Goal: Task Accomplishment & Management: Use online tool/utility

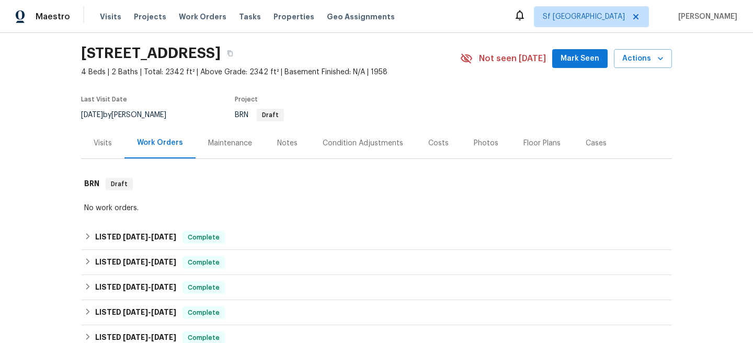
scroll to position [41, 0]
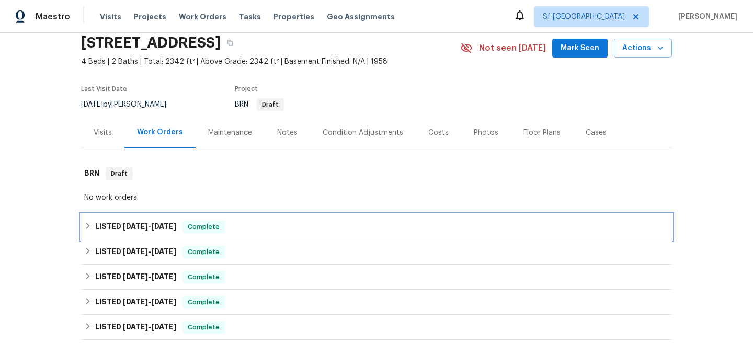
click at [282, 220] on div "LISTED 7/17/25 - 7/21/25 Complete" at bounding box center [376, 226] width 591 height 25
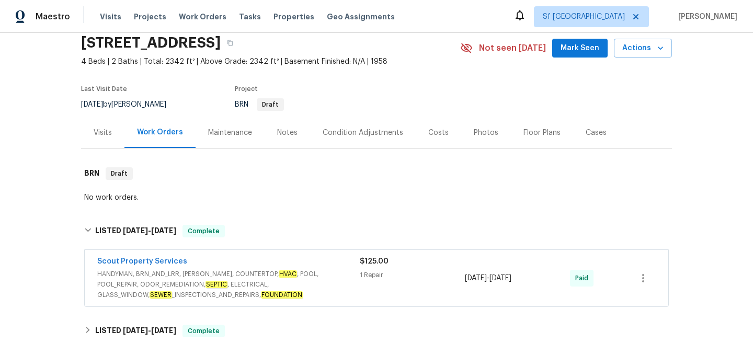
click at [289, 286] on span "HANDYMAN, BRN_AND_LRR, WELLS, COUNTERTOP, HVAC , POOL, POOL_REPAIR, ODOR_REMEDI…" at bounding box center [228, 284] width 263 height 31
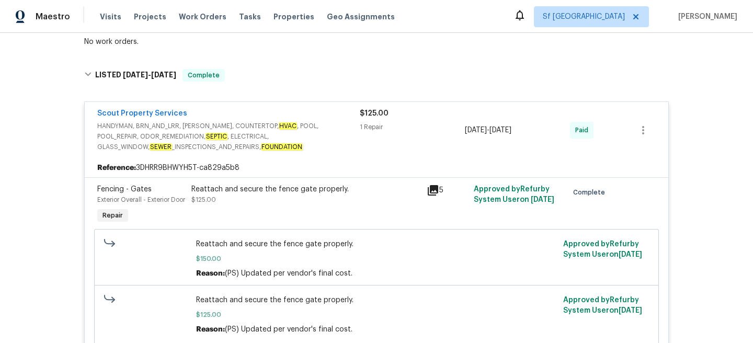
scroll to position [415, 0]
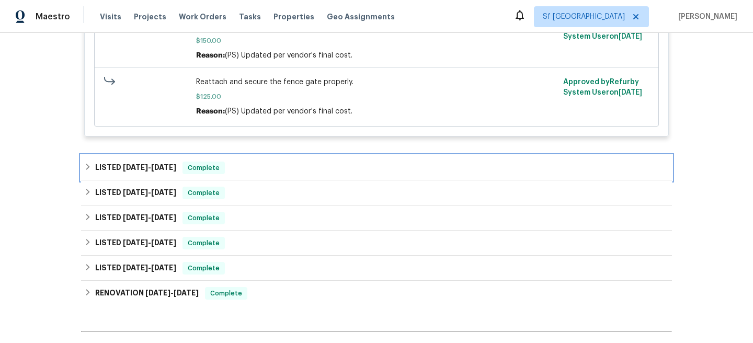
click at [273, 174] on div "LISTED 6/18/25 - 6/23/25 Complete" at bounding box center [376, 168] width 585 height 13
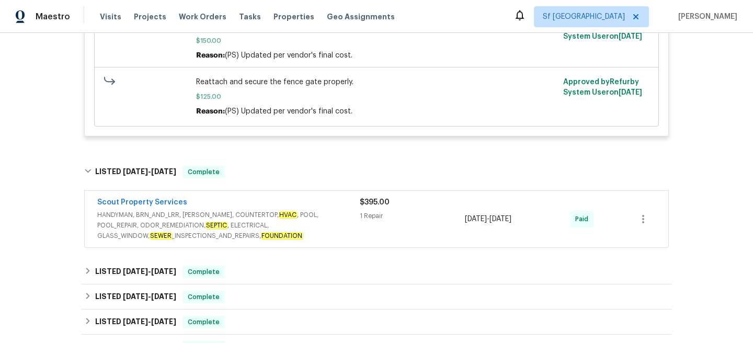
click at [264, 236] on span "HANDYMAN, BRN_AND_LRR, WELLS, COUNTERTOP, HVAC , POOL, POOL_REPAIR, ODOR_REMEDI…" at bounding box center [228, 225] width 263 height 31
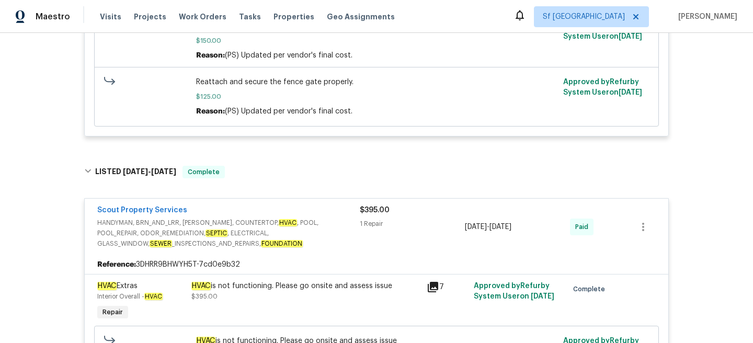
scroll to position [635, 0]
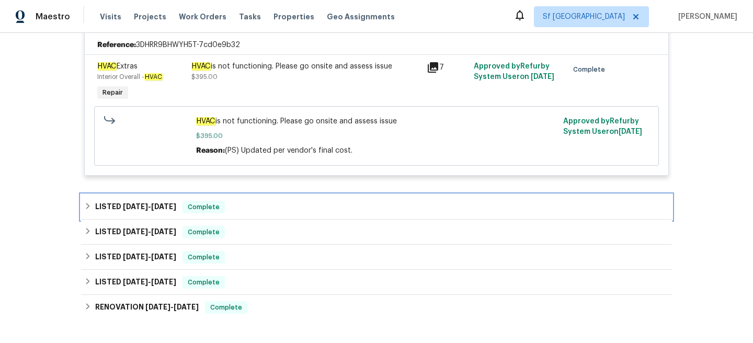
click at [263, 213] on div "LISTED 6/4/25 - 6/9/25 Complete" at bounding box center [376, 207] width 585 height 13
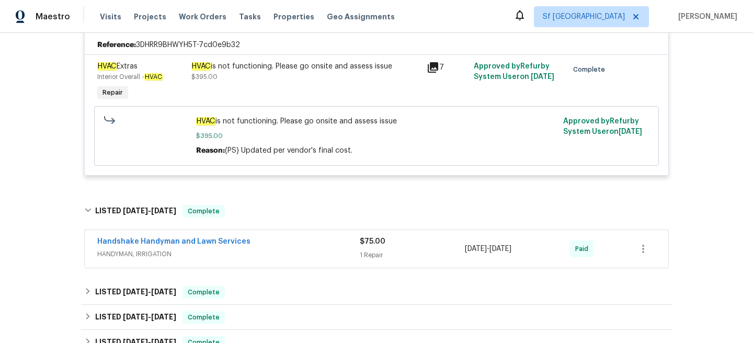
click at [266, 262] on div "Handshake Handyman and Lawn Services HANDYMAN, IRRIGATION" at bounding box center [228, 248] width 263 height 25
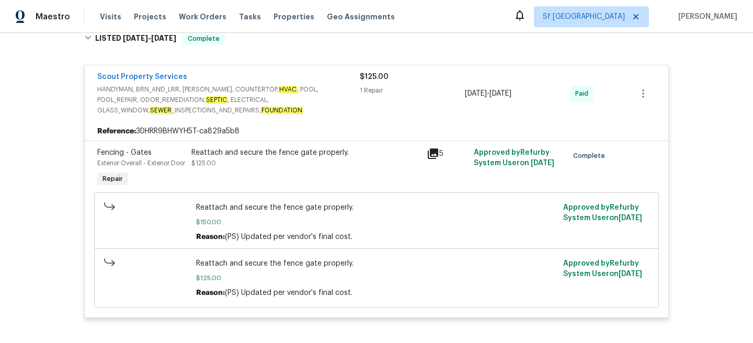
scroll to position [116, 0]
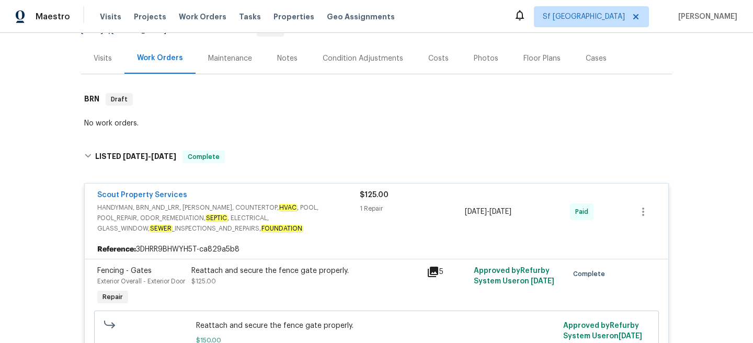
click at [98, 63] on div "Visits" at bounding box center [103, 58] width 18 height 10
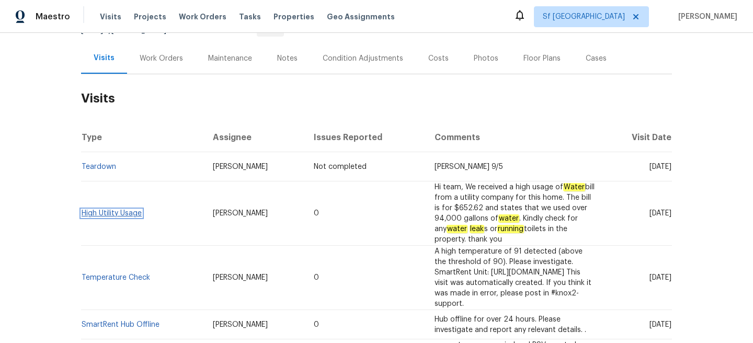
click at [139, 210] on link "High Utility Usage" at bounding box center [112, 213] width 60 height 7
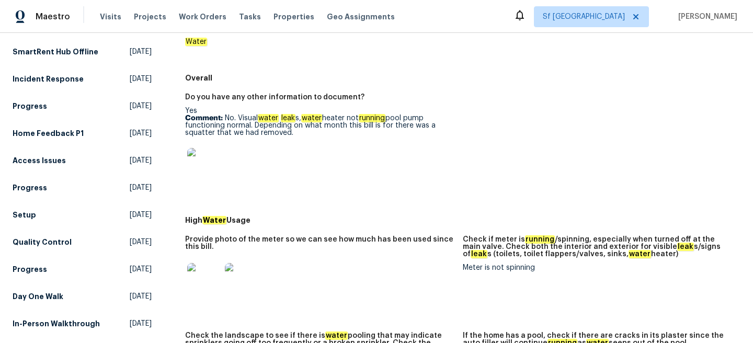
scroll to position [199, 0]
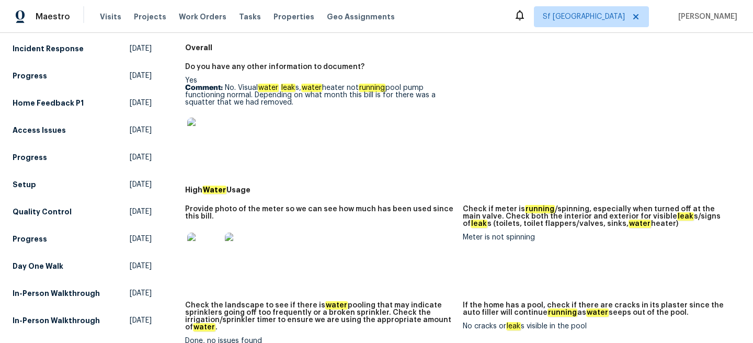
drag, startPoint x: 393, startPoint y: 87, endPoint x: 397, endPoint y: 97, distance: 10.8
click at [397, 97] on p "Comment: No. Visual water leak s, water heater not running pool pump functionin…" at bounding box center [319, 95] width 269 height 22
copy p "there was a squatter that we had removed."
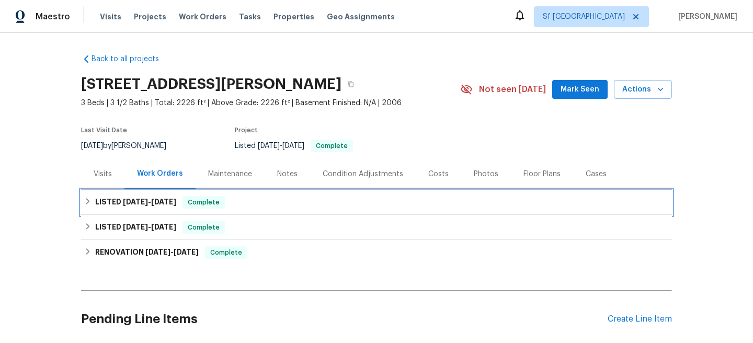
click at [309, 190] on div "LISTED 6/13/25 - 6/27/25 Complete" at bounding box center [376, 202] width 591 height 25
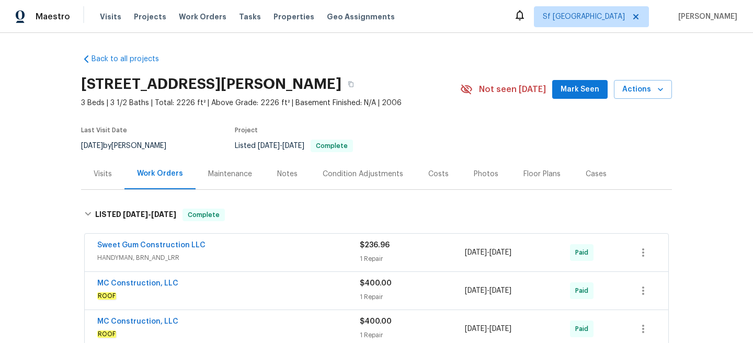
click at [313, 246] on div "Sweet Gum Construction LLC" at bounding box center [228, 246] width 263 height 13
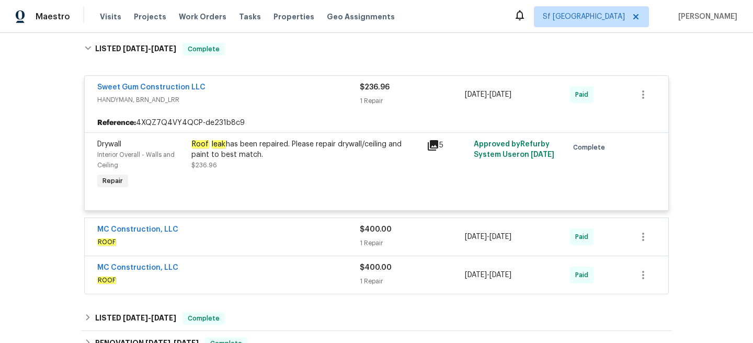
scroll to position [208, 0]
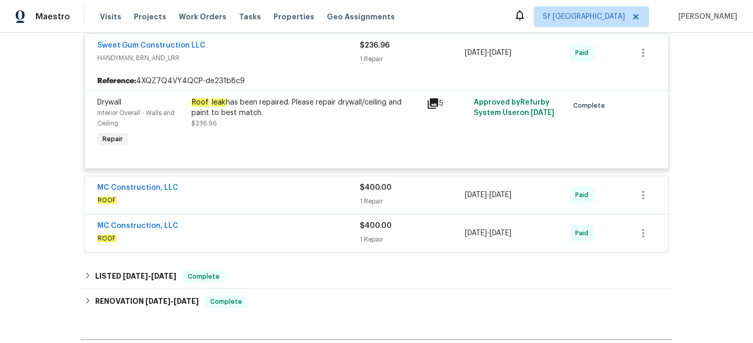
click at [313, 195] on span "ROOF" at bounding box center [228, 200] width 263 height 10
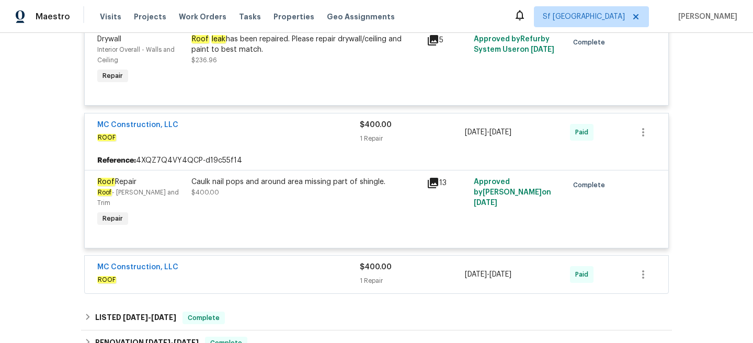
scroll to position [290, 0]
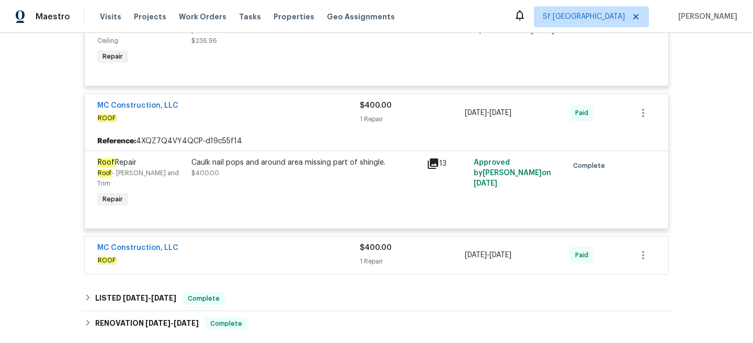
click at [298, 255] on span "ROOF" at bounding box center [228, 260] width 263 height 10
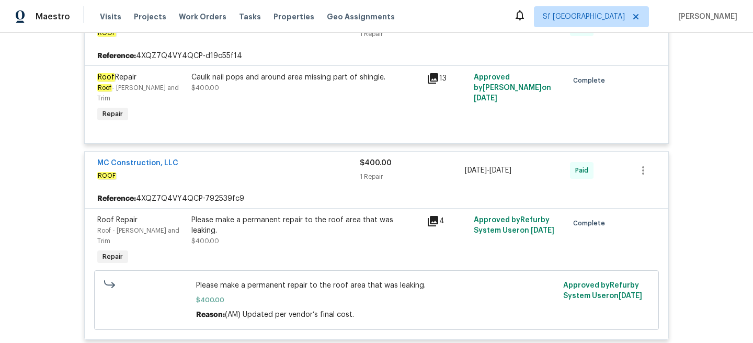
scroll to position [0, 0]
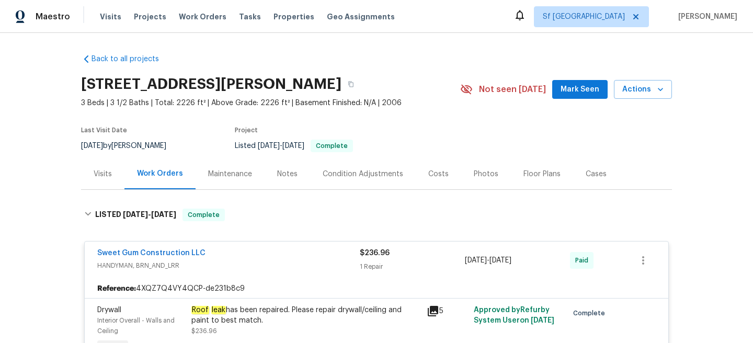
click at [107, 177] on div "Visits" at bounding box center [103, 174] width 18 height 10
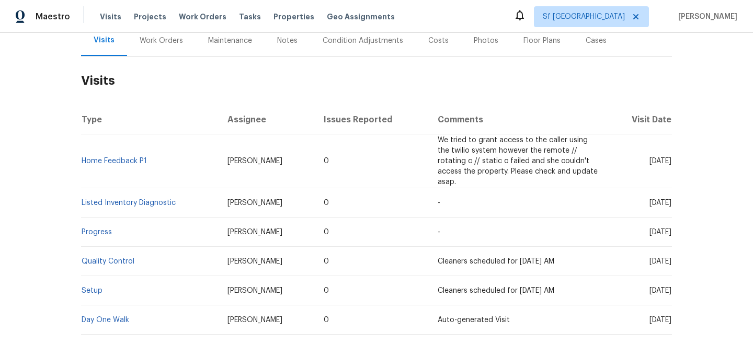
scroll to position [206, 0]
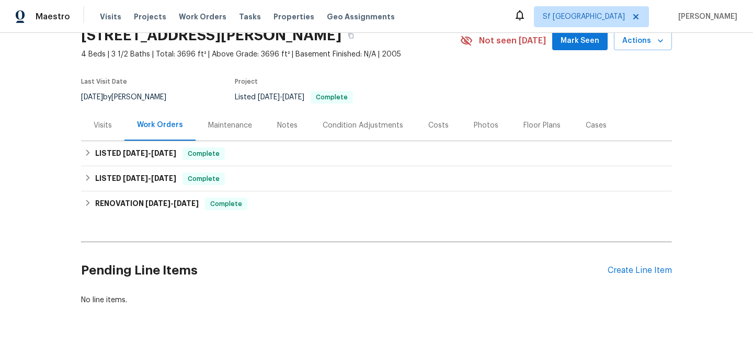
scroll to position [87, 0]
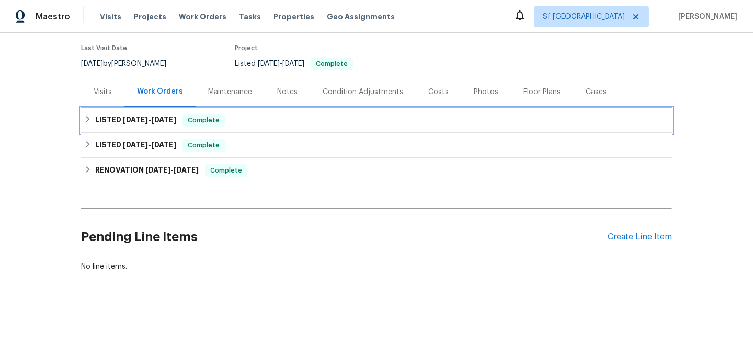
click at [291, 123] on div "LISTED 6/11/25 - 6/13/25 Complete" at bounding box center [376, 120] width 585 height 13
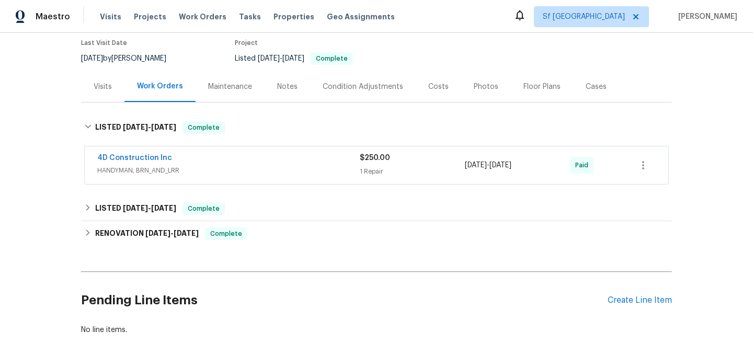
click at [289, 158] on div "4D Construction Inc HANDYMAN, BRN_AND_LRR $250.00 1 Repair 6/11/2025 - 6/13/202…" at bounding box center [377, 165] width 584 height 38
click at [290, 165] on div "4D Construction Inc" at bounding box center [228, 159] width 263 height 13
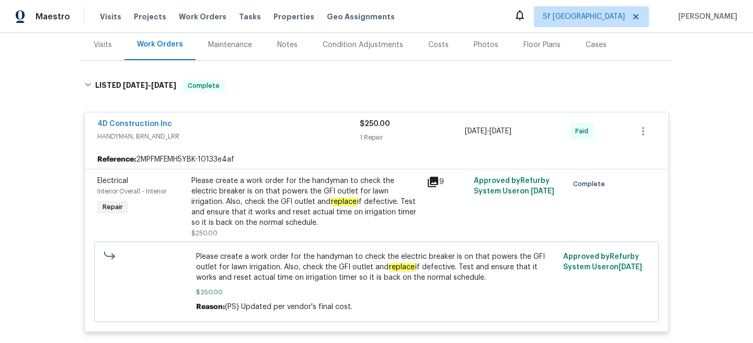
scroll to position [0, 0]
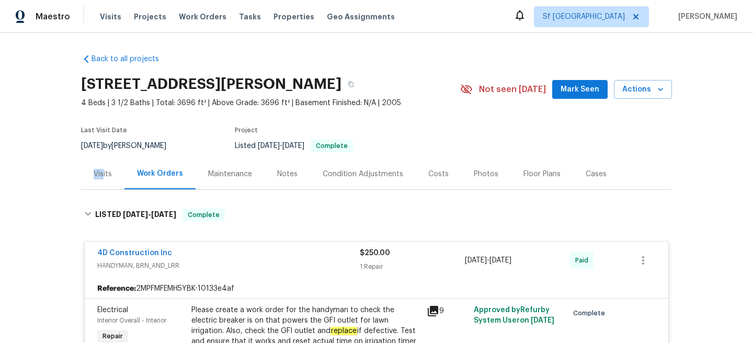
click at [103, 176] on div "Visits" at bounding box center [103, 174] width 18 height 10
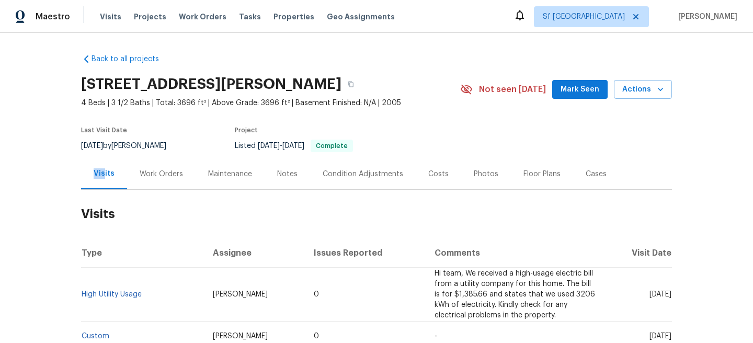
scroll to position [105, 0]
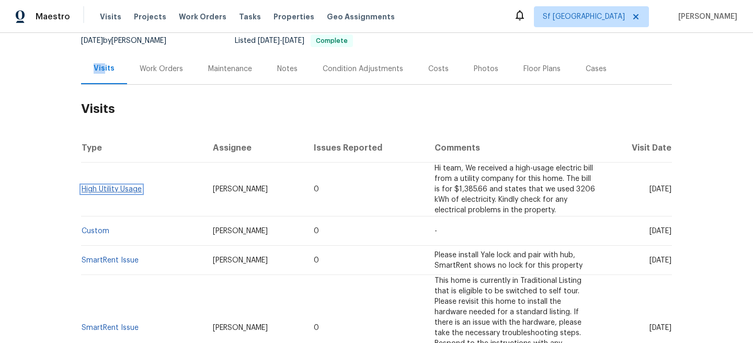
click at [132, 193] on link "High Utility Usage" at bounding box center [112, 189] width 60 height 7
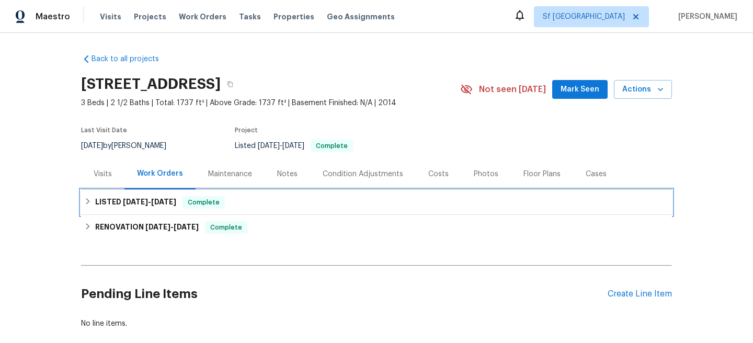
click at [275, 196] on div "LISTED [DATE] - [DATE] Complete" at bounding box center [376, 202] width 585 height 13
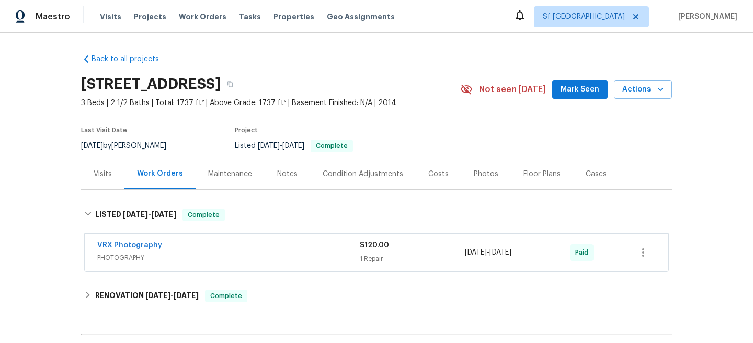
click at [269, 258] on span "PHOTOGRAPHY" at bounding box center [228, 258] width 263 height 10
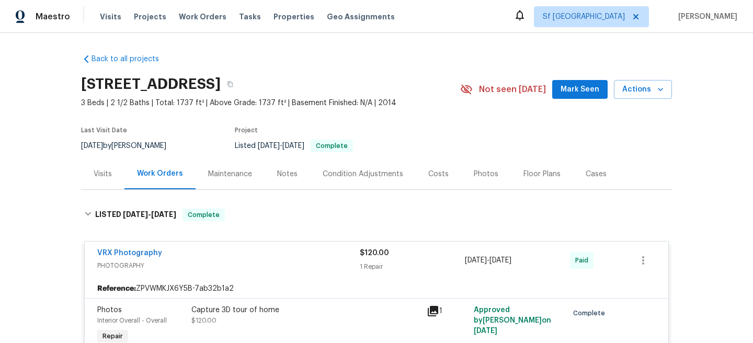
click at [101, 169] on div "Visits" at bounding box center [103, 174] width 18 height 10
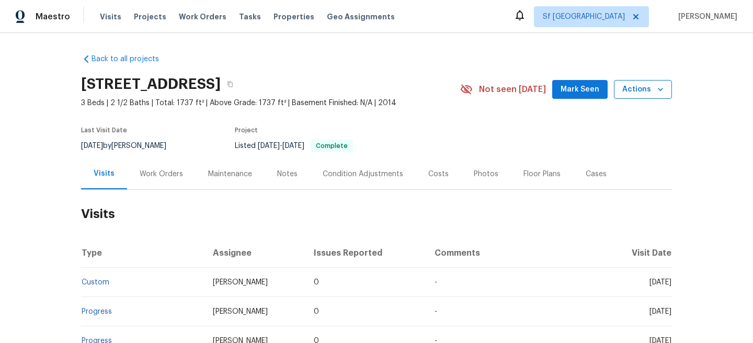
click at [640, 93] on span "Actions" at bounding box center [643, 89] width 41 height 13
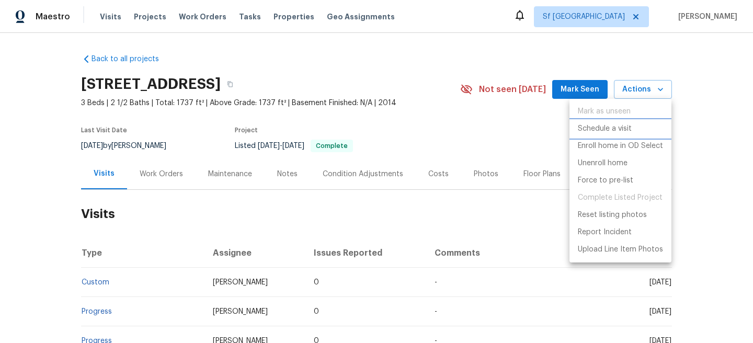
click at [612, 127] on p "Schedule a visit" at bounding box center [605, 128] width 54 height 11
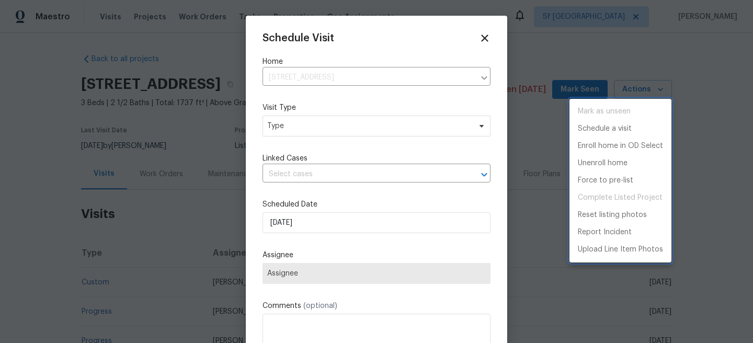
click at [307, 124] on div at bounding box center [376, 171] width 753 height 343
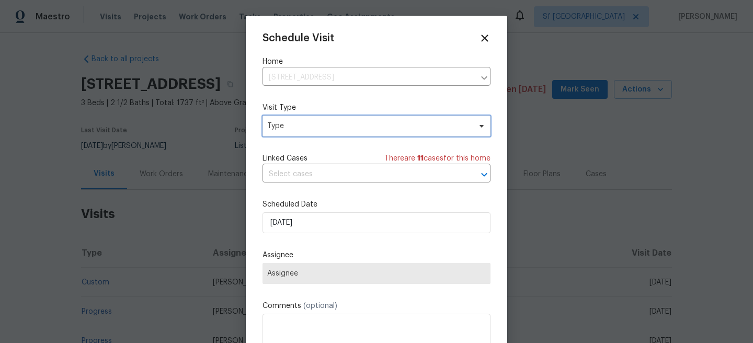
click at [307, 124] on span "Type" at bounding box center [368, 126] width 203 height 10
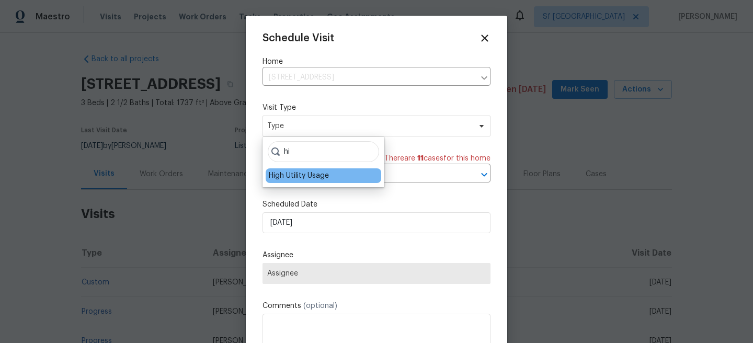
type input "hi"
click at [304, 177] on div "High Utility Usage" at bounding box center [299, 176] width 60 height 10
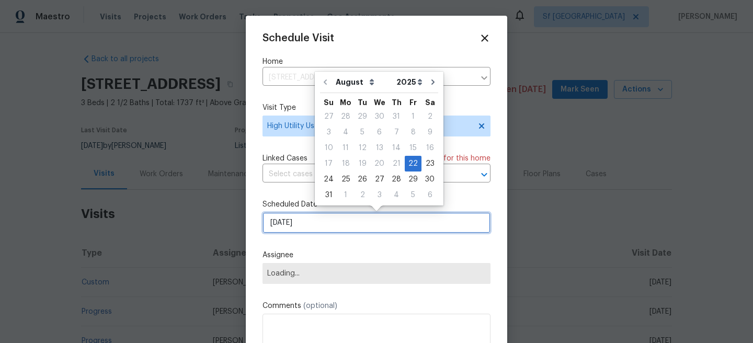
click at [299, 230] on input "22/08/2025" at bounding box center [377, 222] width 228 height 21
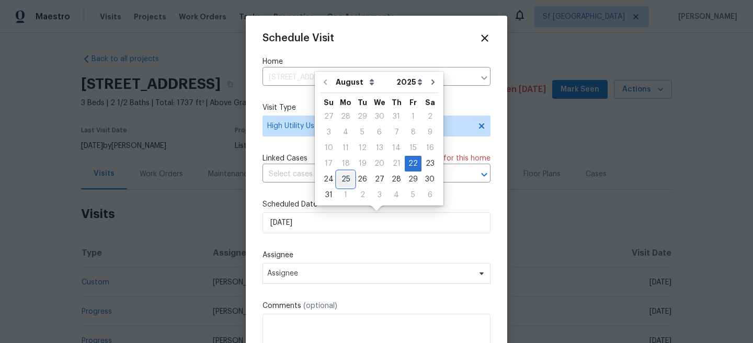
click at [341, 178] on div "25" at bounding box center [345, 179] width 17 height 15
type input "25/08/2025"
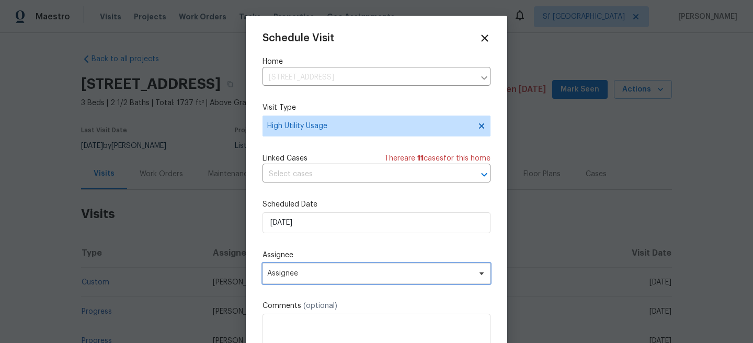
click at [309, 277] on span "Assignee" at bounding box center [369, 273] width 205 height 8
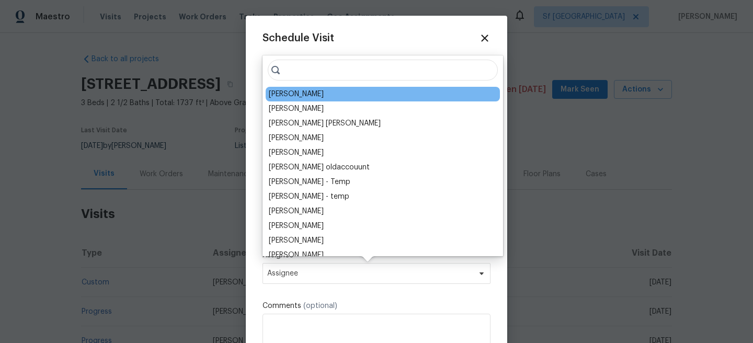
click at [296, 98] on div "Adam Clark" at bounding box center [296, 94] width 55 height 10
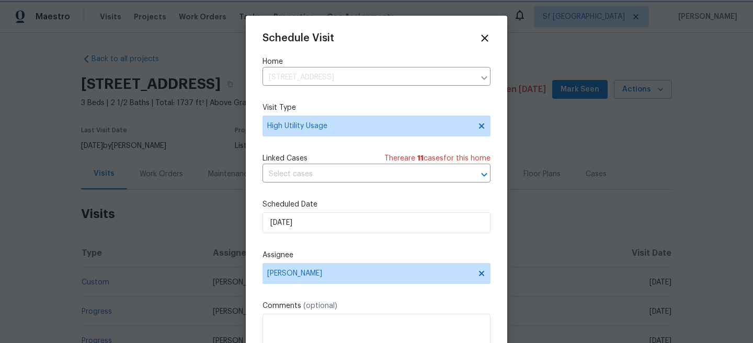
scroll to position [19, 0]
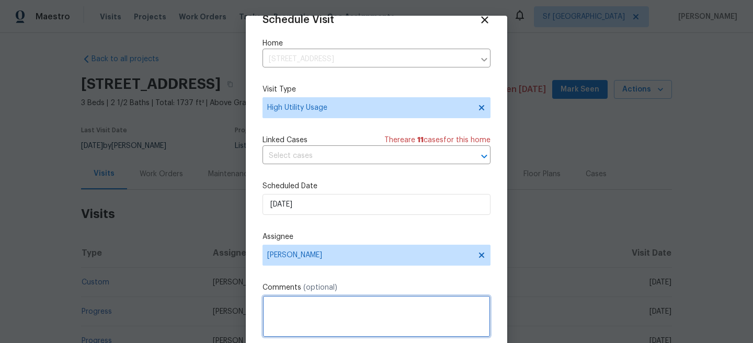
click at [301, 307] on textarea at bounding box center [377, 317] width 228 height 42
paste textarea "Hi team, we received a high usage Electric bill from a utility company for this…"
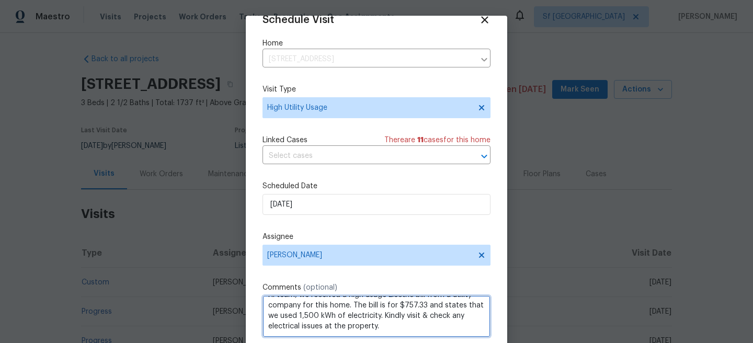
scroll to position [54, 0]
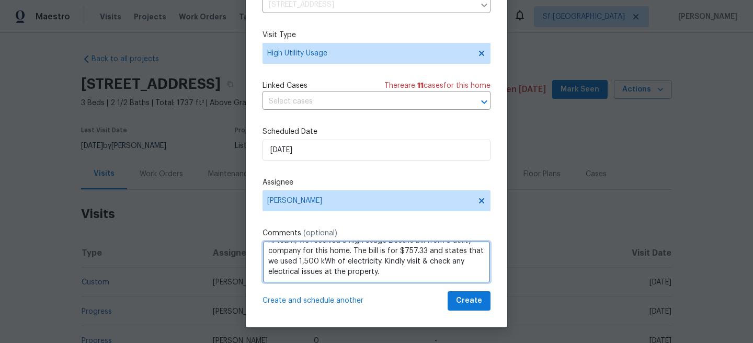
type textarea "Hi team, we received a high usage Electric bill from a utility company for this…"
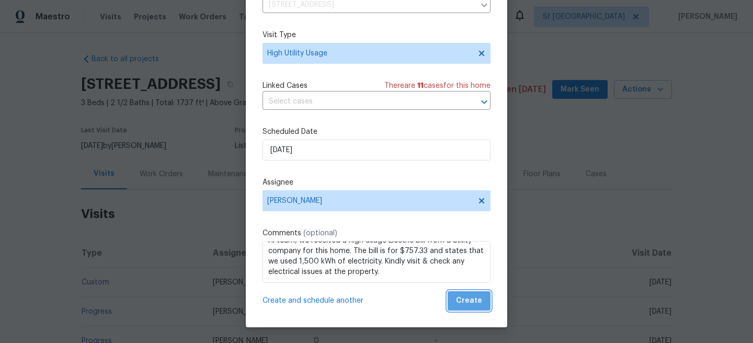
click at [471, 307] on span "Create" at bounding box center [469, 301] width 26 height 13
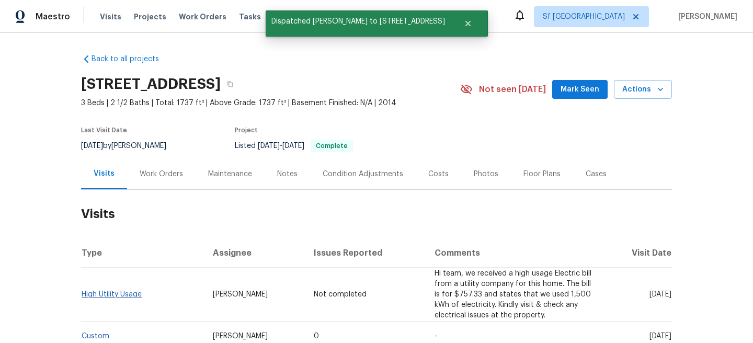
scroll to position [0, 0]
click at [113, 295] on link "High Utility Usage" at bounding box center [112, 294] width 60 height 7
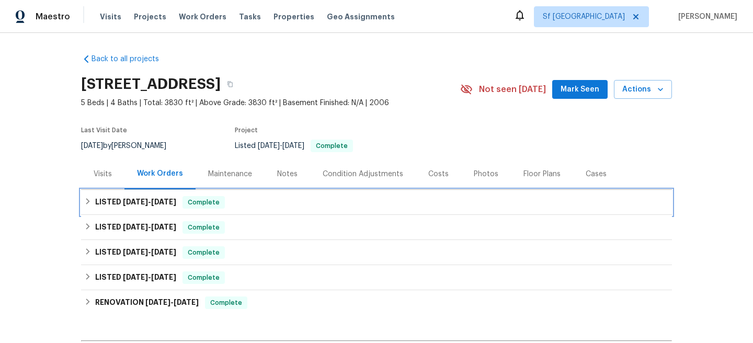
click at [273, 211] on div "LISTED [DATE] - [DATE] Complete" at bounding box center [376, 202] width 591 height 25
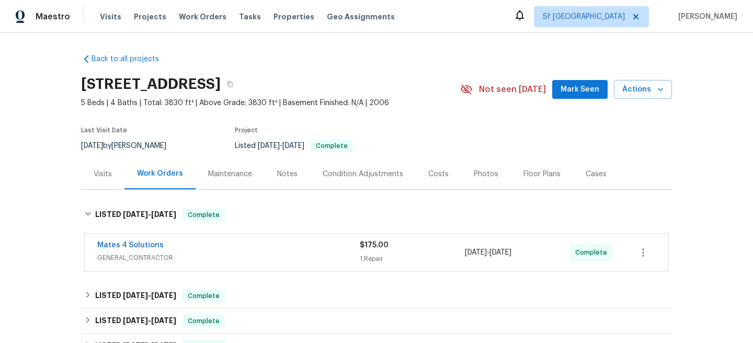
click at [272, 257] on span "GENERAL_CONTRACTOR" at bounding box center [228, 258] width 263 height 10
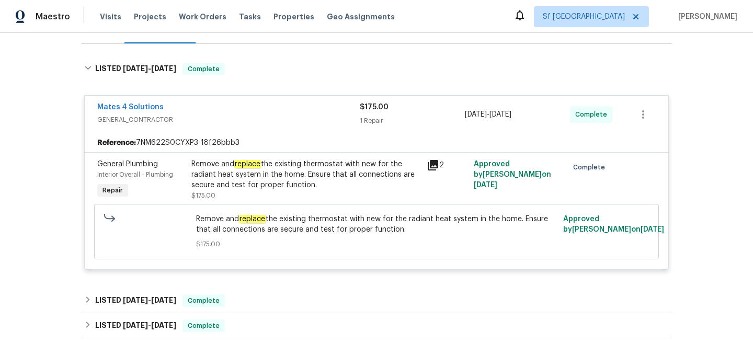
scroll to position [152, 0]
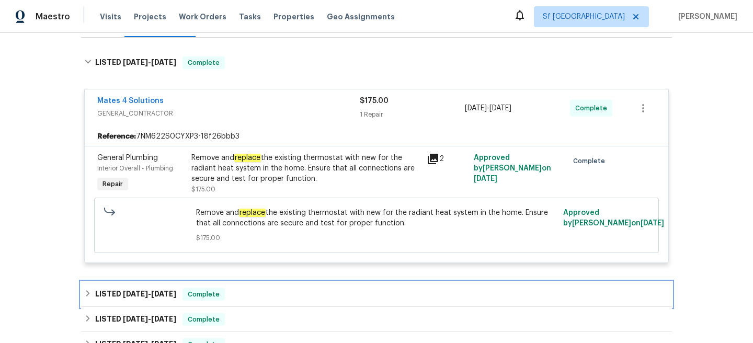
click at [268, 293] on div "LISTED [DATE] - [DATE] Complete" at bounding box center [376, 294] width 585 height 13
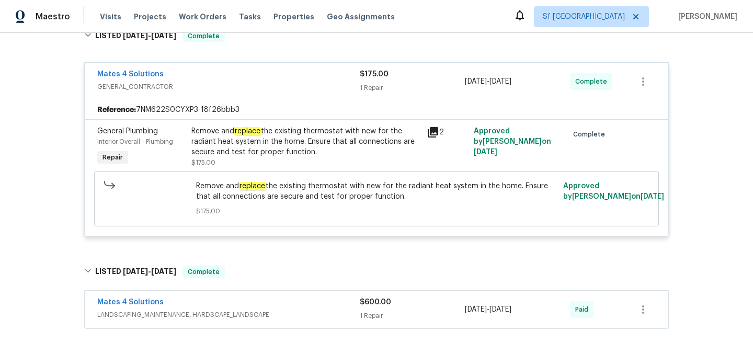
click at [273, 312] on span "LANDSCAPING_MAINTENANCE, HARDSCAPE_LANDSCAPE" at bounding box center [228, 315] width 263 height 10
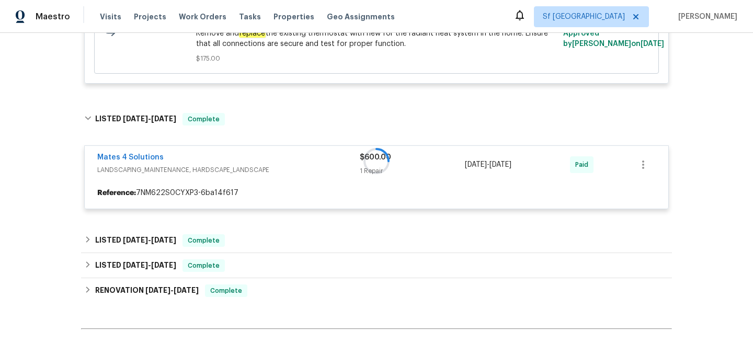
scroll to position [336, 0]
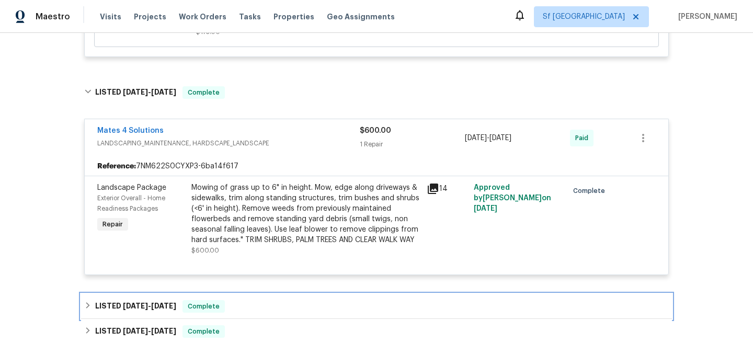
click at [272, 308] on div "LISTED 6/16/25 - 6/17/25 Complete" at bounding box center [376, 306] width 585 height 13
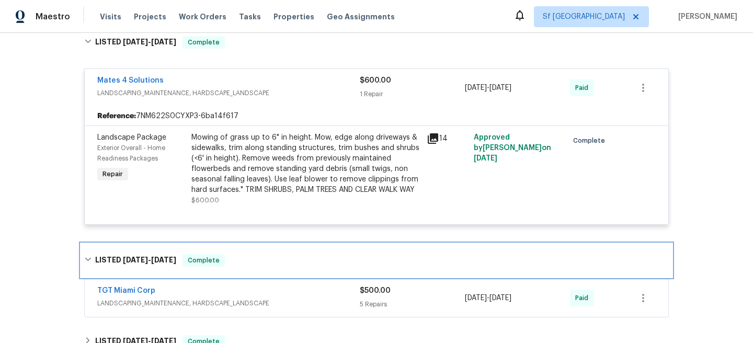
scroll to position [449, 0]
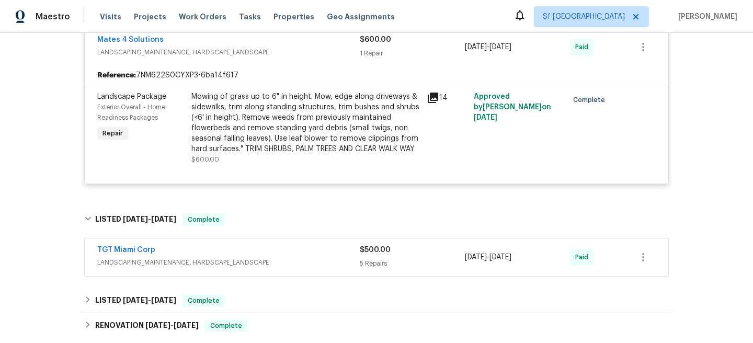
click at [285, 267] on span "LANDSCAPING_MAINTENANCE, HARDSCAPE_LANDSCAPE" at bounding box center [228, 262] width 263 height 10
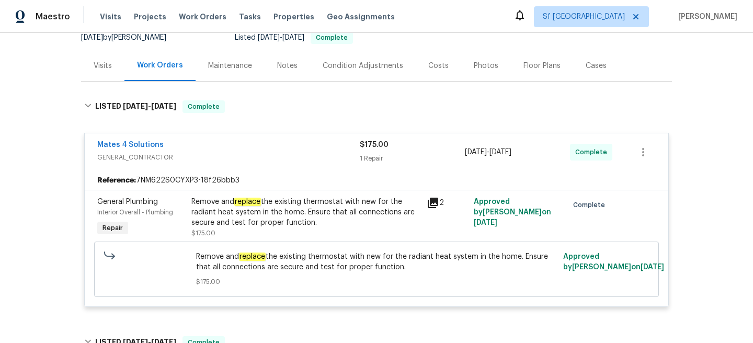
scroll to position [3, 0]
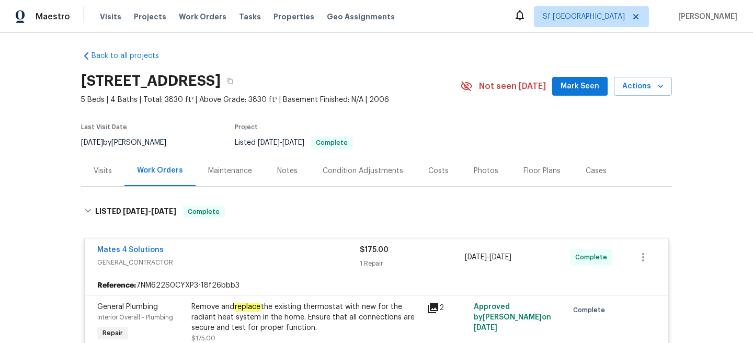
click at [108, 174] on div "Visits" at bounding box center [103, 171] width 18 height 10
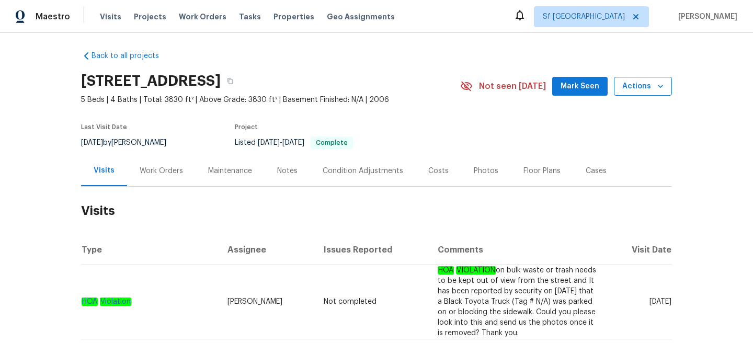
click at [620, 91] on button "Actions" at bounding box center [643, 86] width 58 height 19
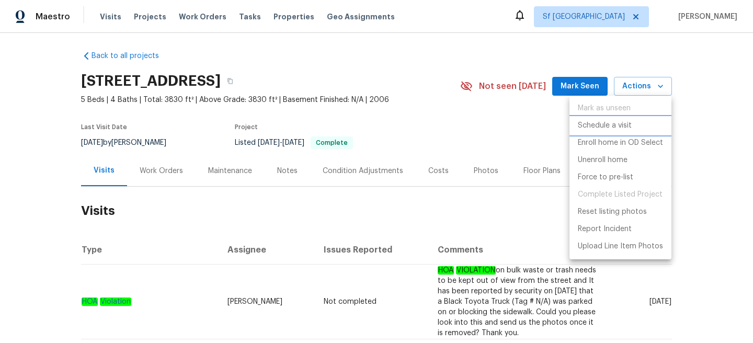
click at [614, 131] on li "Schedule a visit" at bounding box center [621, 125] width 102 height 17
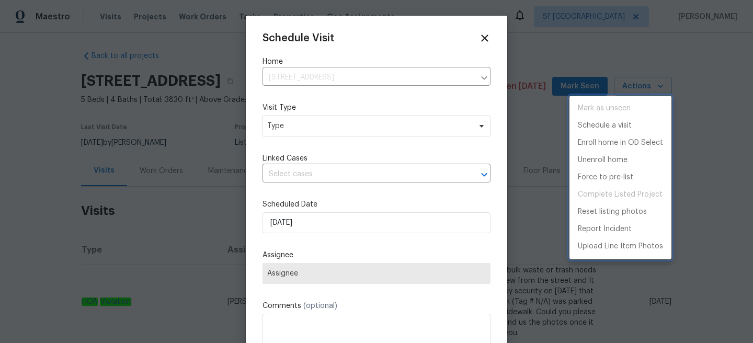
click at [299, 128] on div at bounding box center [376, 171] width 753 height 343
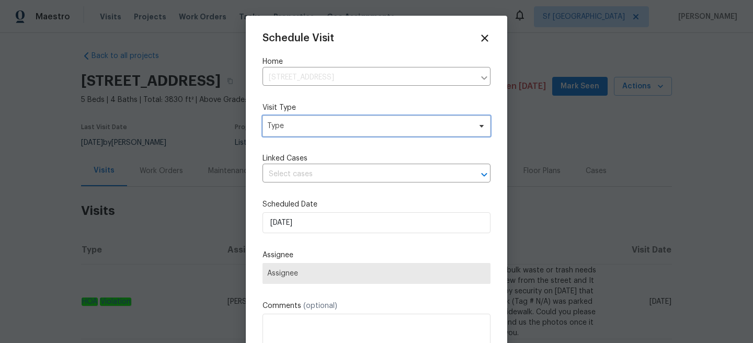
click at [299, 128] on span "Type" at bounding box center [368, 126] width 203 height 10
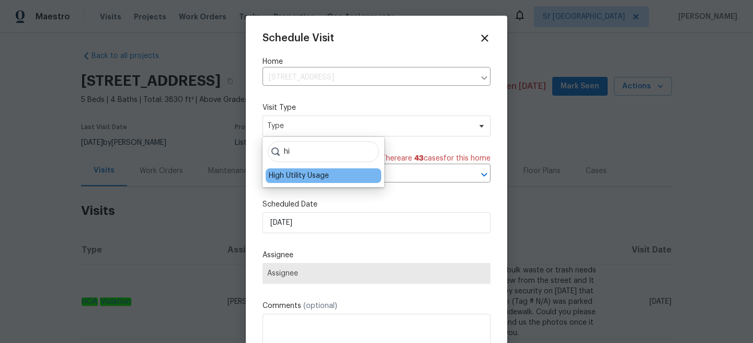
type input "hi"
click at [289, 177] on div "High Utility Usage" at bounding box center [299, 176] width 60 height 10
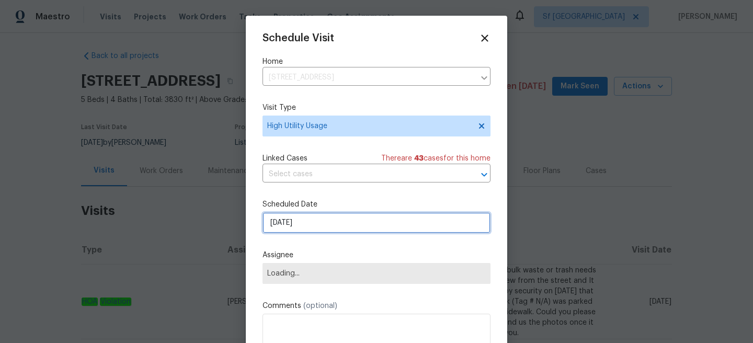
click at [322, 229] on input "22/08/2025" at bounding box center [377, 222] width 228 height 21
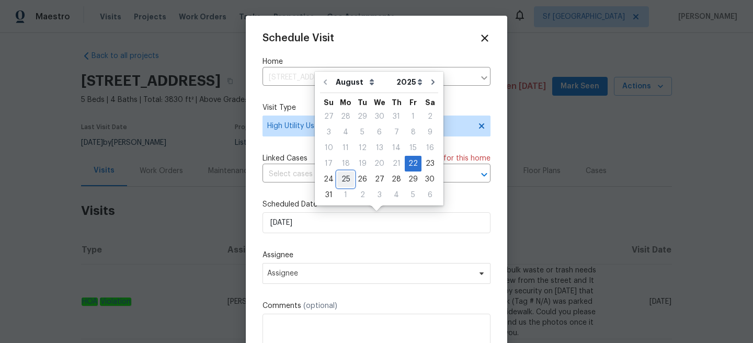
click at [340, 184] on div "25" at bounding box center [345, 179] width 17 height 15
type input "25/08/2025"
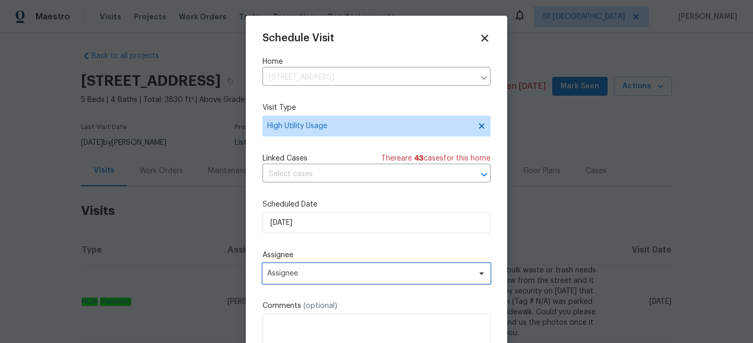
click at [309, 278] on span "Assignee" at bounding box center [369, 273] width 205 height 8
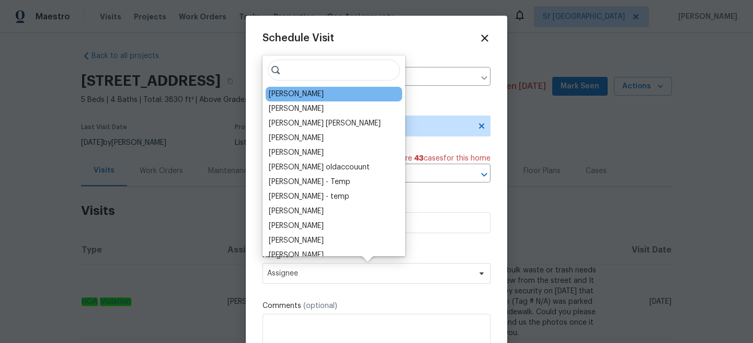
click at [324, 93] on div "Fernando Ortiz" at bounding box center [334, 94] width 137 height 15
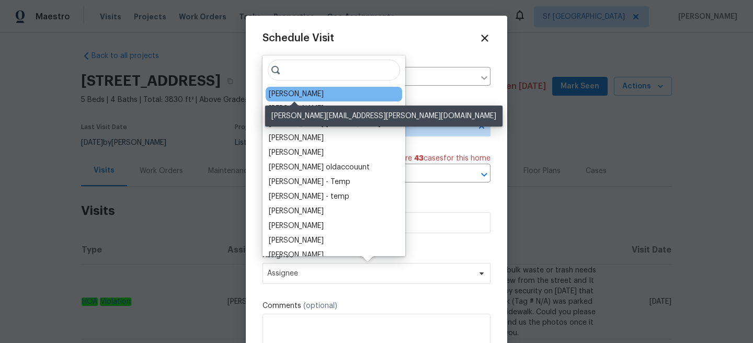
click at [302, 97] on div "Fernando Ortiz" at bounding box center [296, 94] width 55 height 10
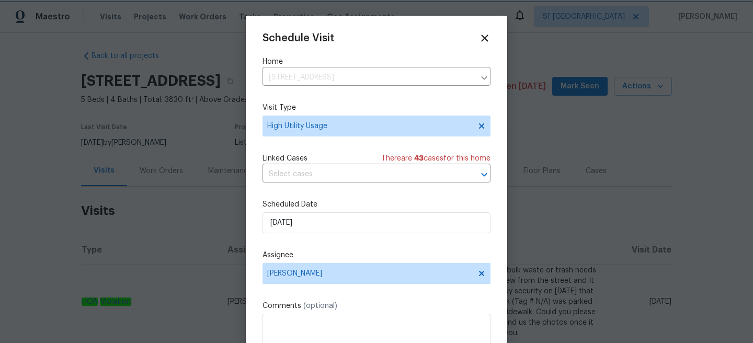
scroll to position [19, 0]
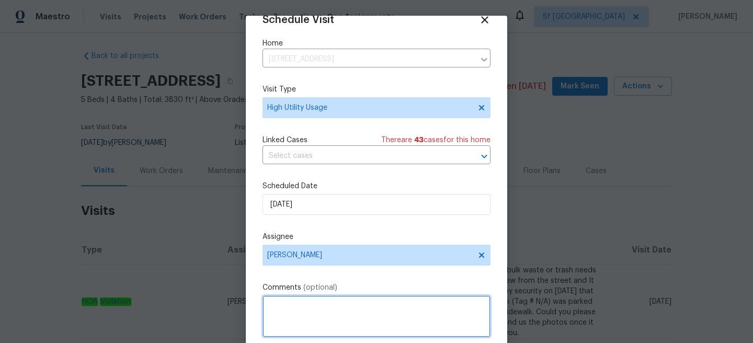
click at [309, 313] on textarea at bounding box center [377, 317] width 228 height 42
paste textarea "Hi team, we received a high usage Electric bill from a utility company for this…"
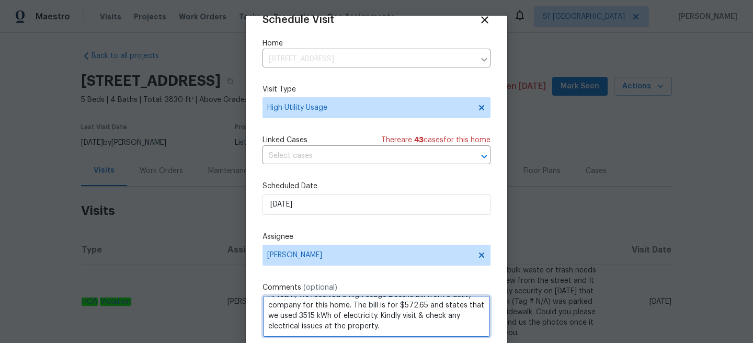
scroll to position [54, 0]
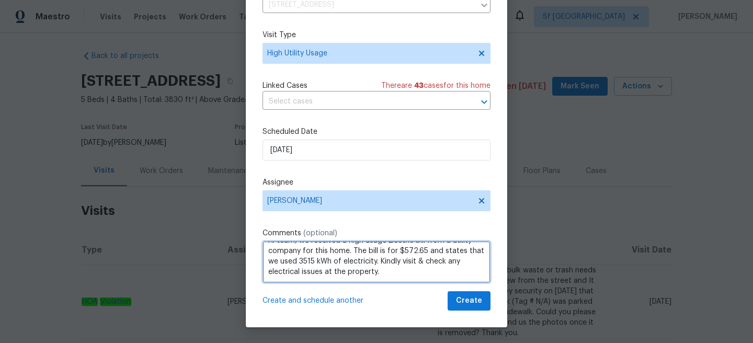
type textarea "Hi team, we received a high usage Electric bill from a utility company for this…"
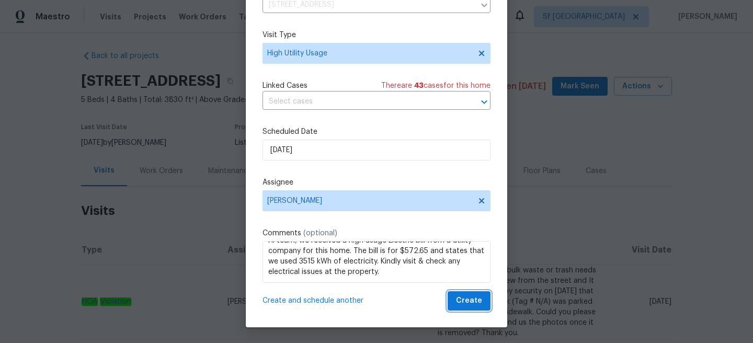
click at [454, 301] on button "Create" at bounding box center [469, 300] width 43 height 19
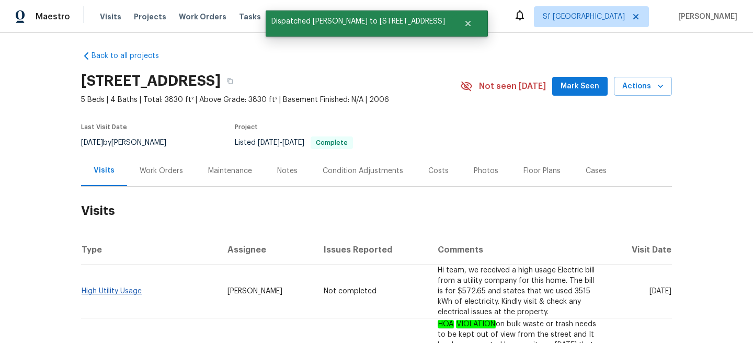
scroll to position [0, 0]
click at [120, 290] on link "High Utility Usage" at bounding box center [112, 291] width 60 height 7
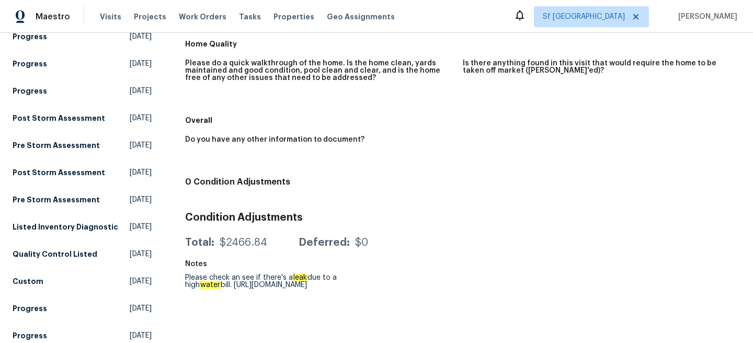
scroll to position [240, 0]
